Goal: Task Accomplishment & Management: Complete application form

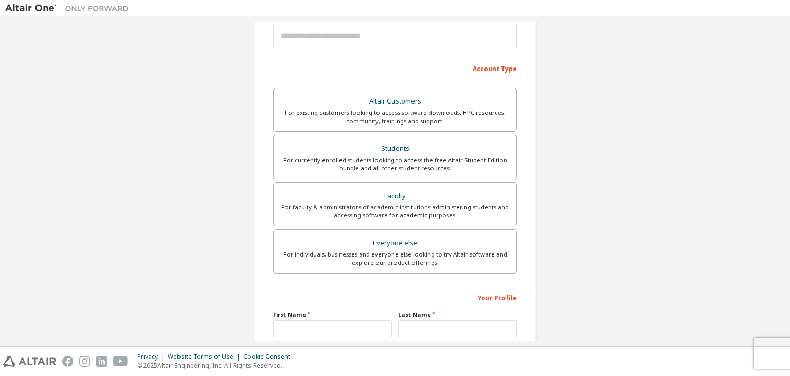
scroll to position [126, 0]
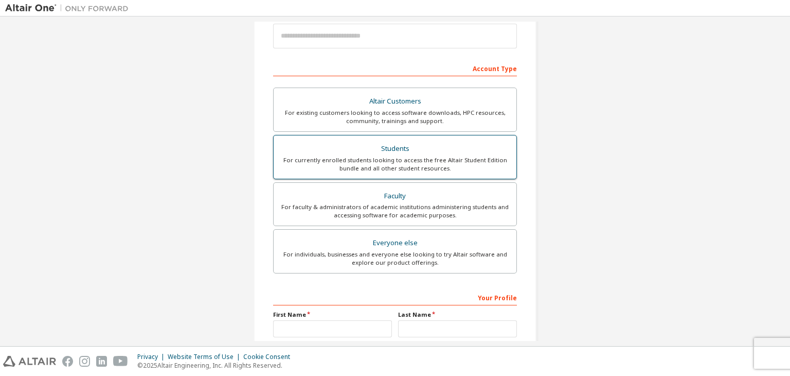
click at [419, 158] on div "For currently enrolled students looking to access the free Altair Student Editi…" at bounding box center [395, 164] width 230 height 16
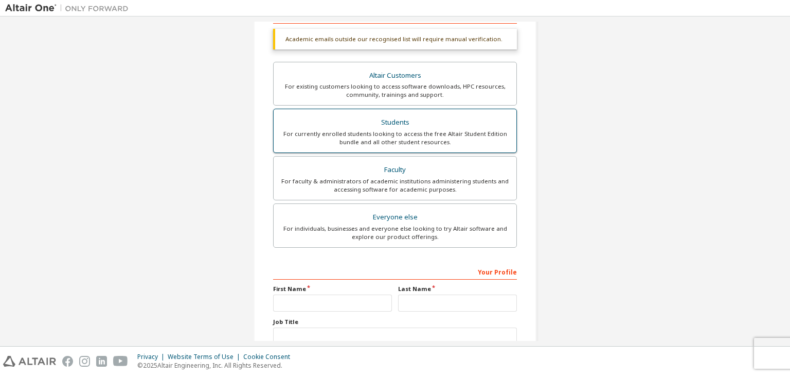
scroll to position [181, 0]
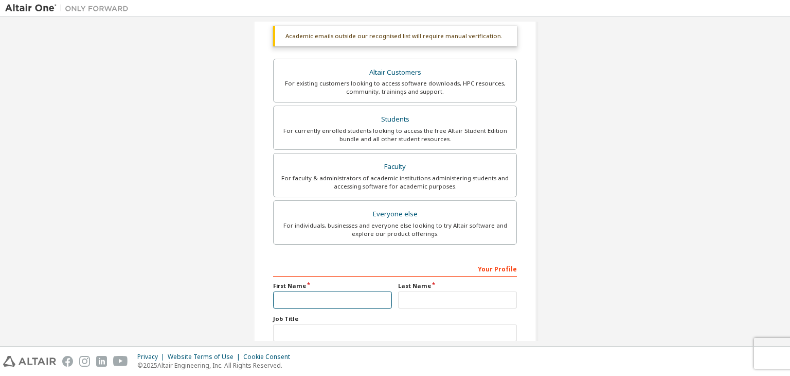
click at [379, 297] on input "text" at bounding box center [332, 299] width 119 height 17
type input "****"
click at [447, 298] on input "text" at bounding box center [457, 299] width 119 height 17
type input "*****"
click at [387, 336] on input "text" at bounding box center [395, 332] width 244 height 17
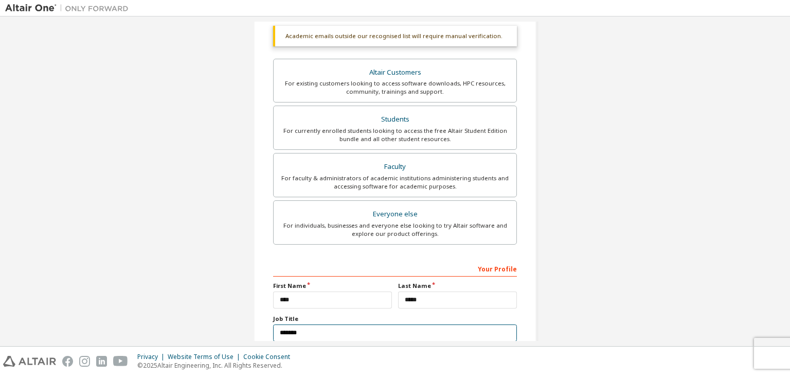
scroll to position [251, 0]
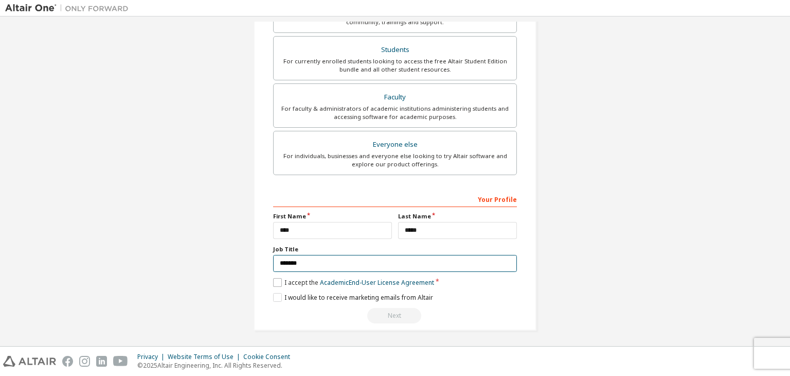
type input "*******"
click at [275, 280] on label "I accept the Academic End-User License Agreement" at bounding box center [353, 282] width 161 height 9
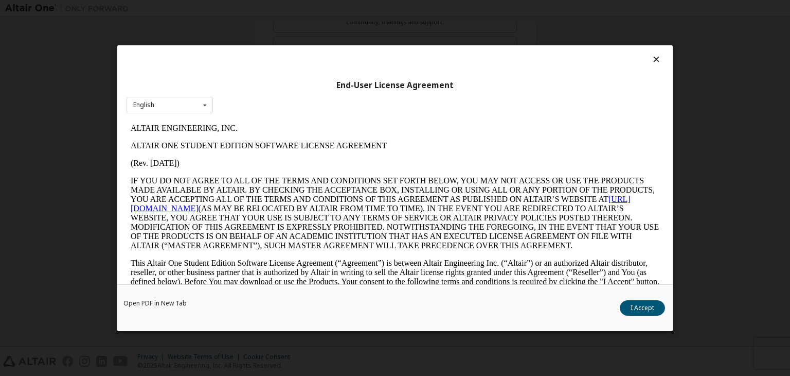
scroll to position [0, 0]
click at [645, 307] on button "I Accept" at bounding box center [642, 307] width 45 height 15
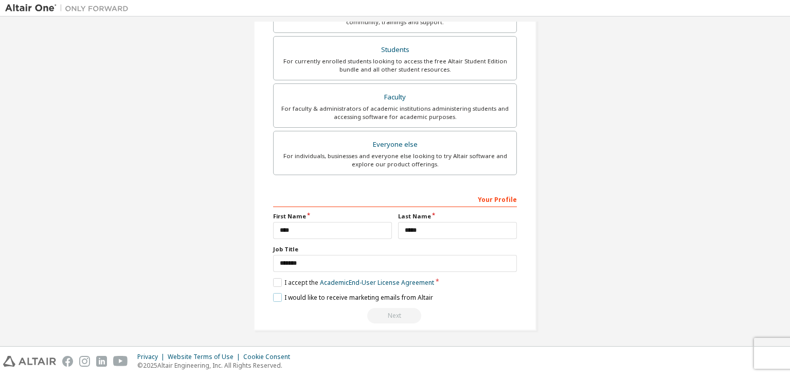
click at [278, 295] on label "I would like to receive marketing emails from Altair" at bounding box center [353, 297] width 160 height 9
click at [388, 309] on div "Next" at bounding box center [395, 315] width 244 height 15
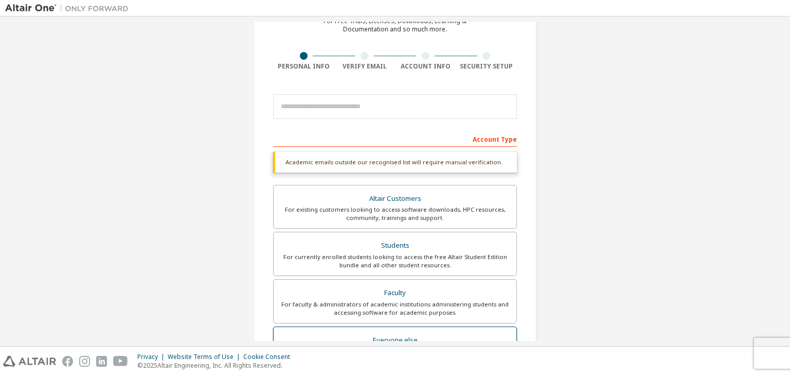
scroll to position [55, 0]
click at [411, 165] on div "Academic emails outside our recognised list will require manual verification." at bounding box center [395, 162] width 244 height 21
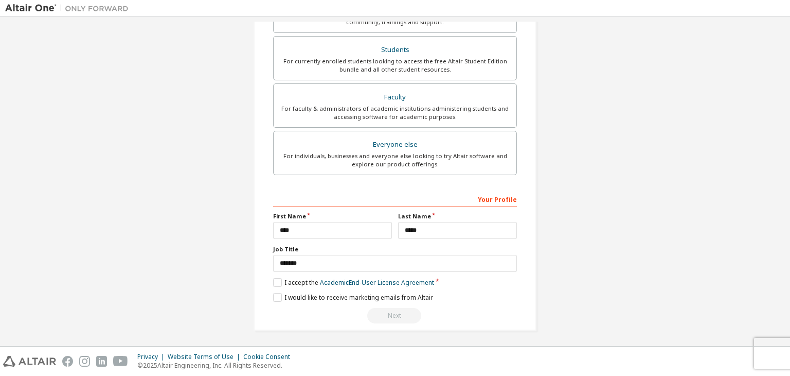
click at [398, 313] on div "Next" at bounding box center [395, 315] width 244 height 15
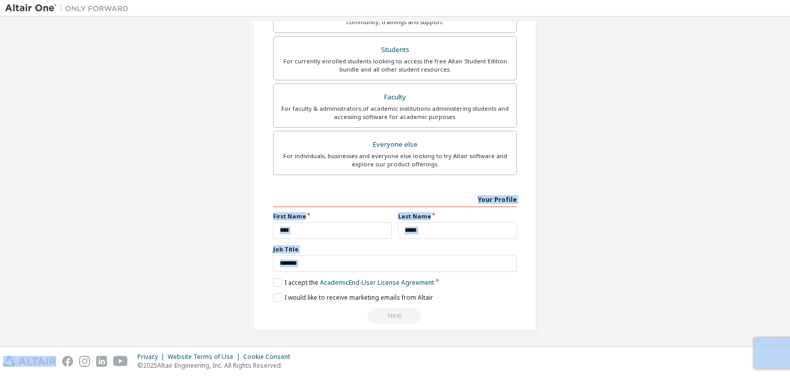
drag, startPoint x: 398, startPoint y: 313, endPoint x: 496, endPoint y: 200, distance: 149.5
click at [496, 200] on div "**********" at bounding box center [395, 256] width 244 height 133
click at [496, 200] on div "Your Profile" at bounding box center [395, 198] width 244 height 16
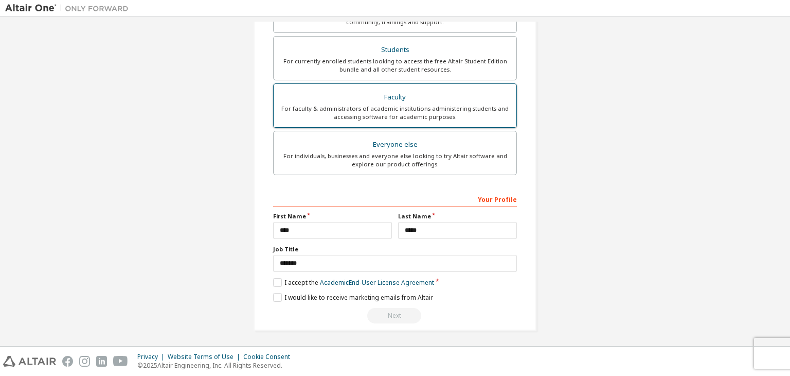
scroll to position [0, 0]
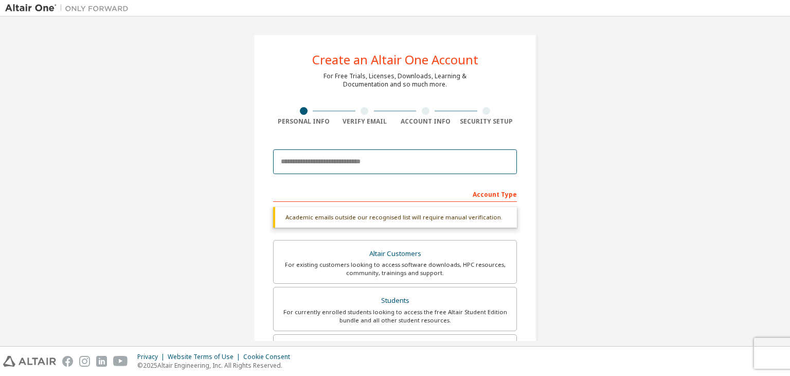
click at [381, 159] on input "email" at bounding box center [395, 161] width 244 height 25
type input "**********"
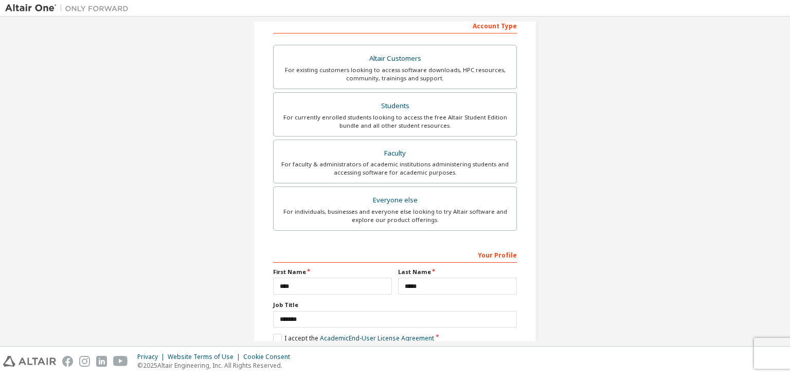
scroll to position [224, 0]
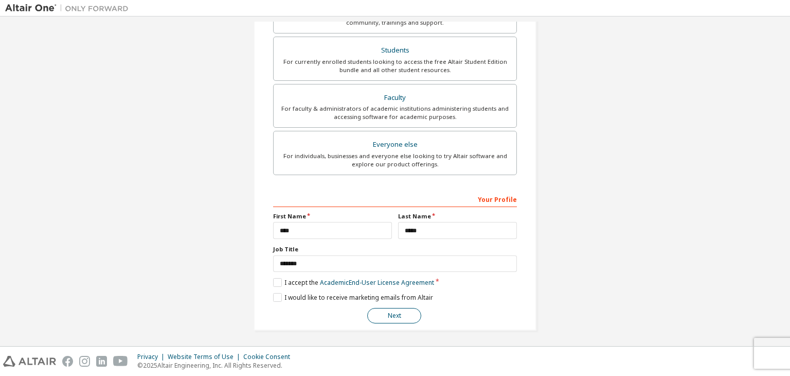
click at [395, 309] on button "Next" at bounding box center [394, 315] width 54 height 15
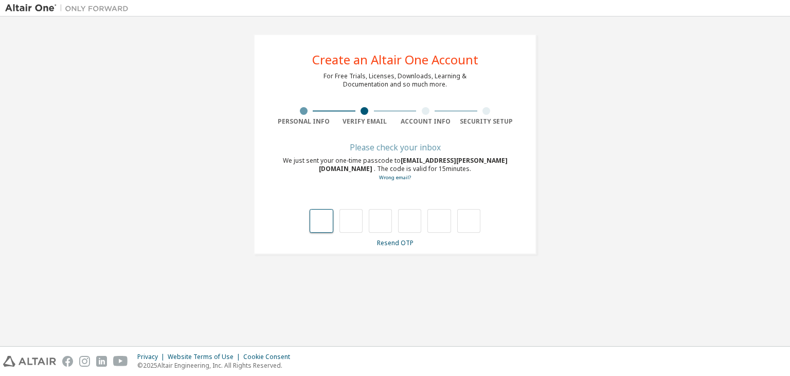
type input "*"
click at [321, 223] on input "*" at bounding box center [321, 221] width 23 height 24
type input "*"
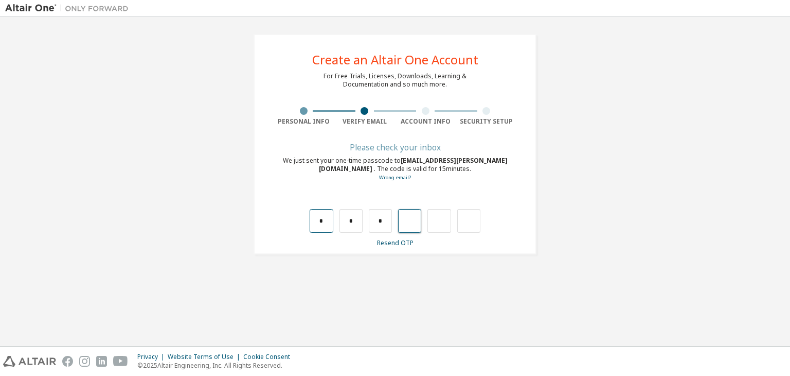
type input "*"
